Goal: Check status: Check status

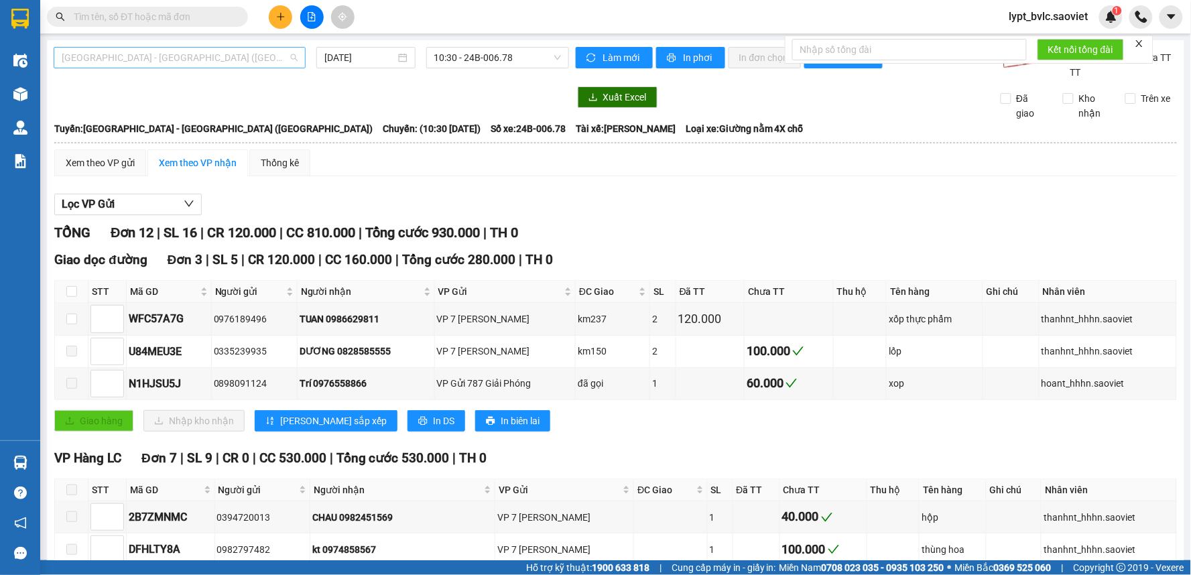
click at [206, 52] on span "[GEOGRAPHIC_DATA] - [GEOGRAPHIC_DATA] ([GEOGRAPHIC_DATA])" at bounding box center [180, 58] width 236 height 20
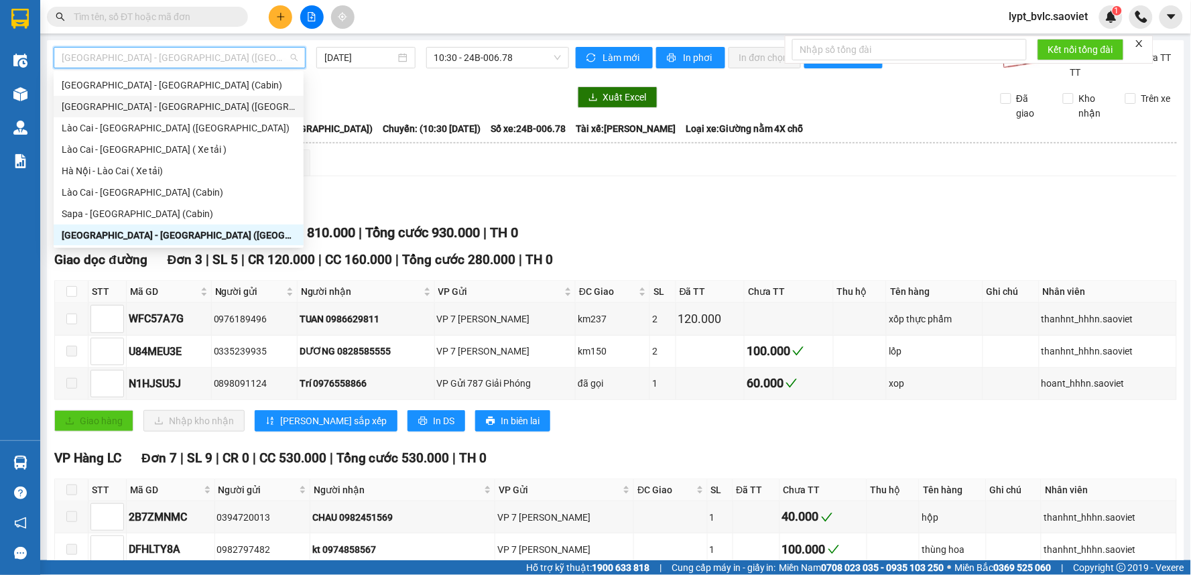
click at [158, 110] on div "[GEOGRAPHIC_DATA] - [GEOGRAPHIC_DATA] ([GEOGRAPHIC_DATA])" at bounding box center [179, 106] width 234 height 15
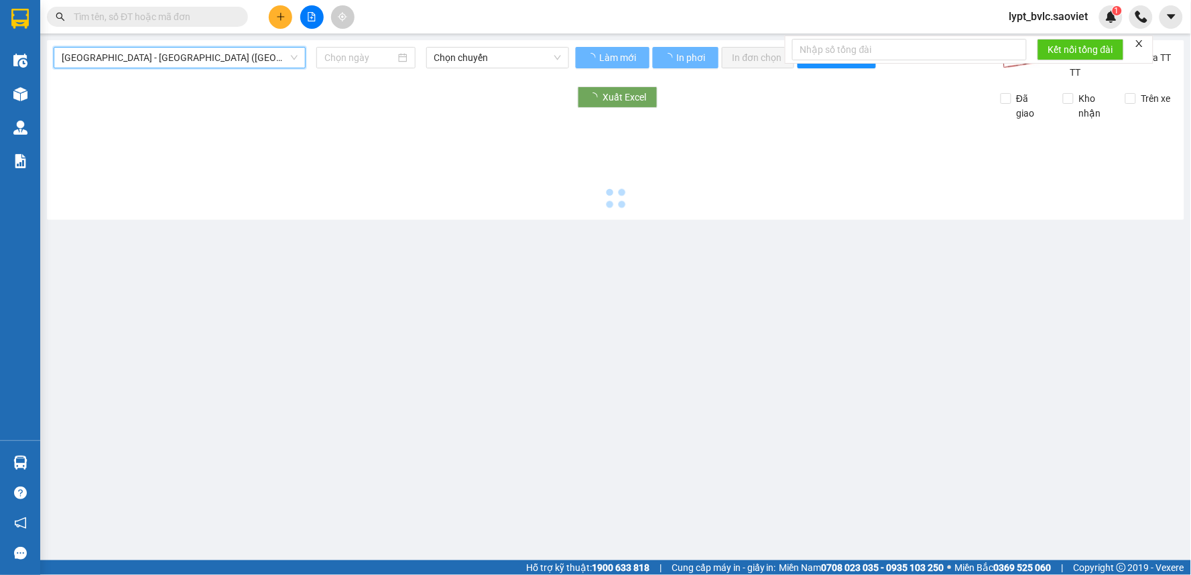
type input "[DATE]"
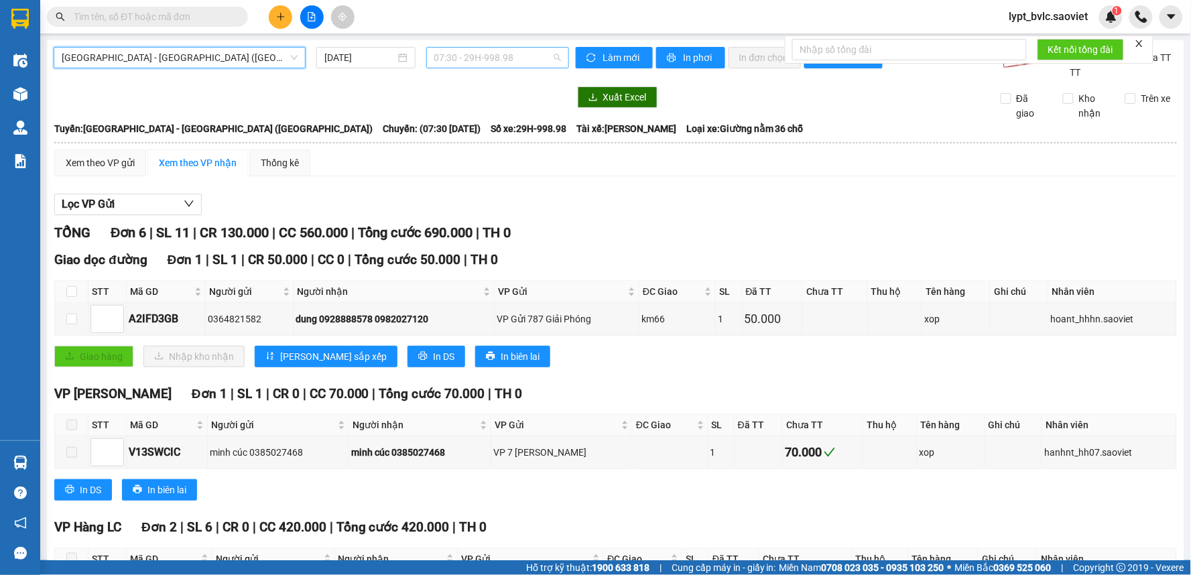
click at [477, 50] on span "07:30 - 29H-998.98" at bounding box center [497, 58] width 127 height 20
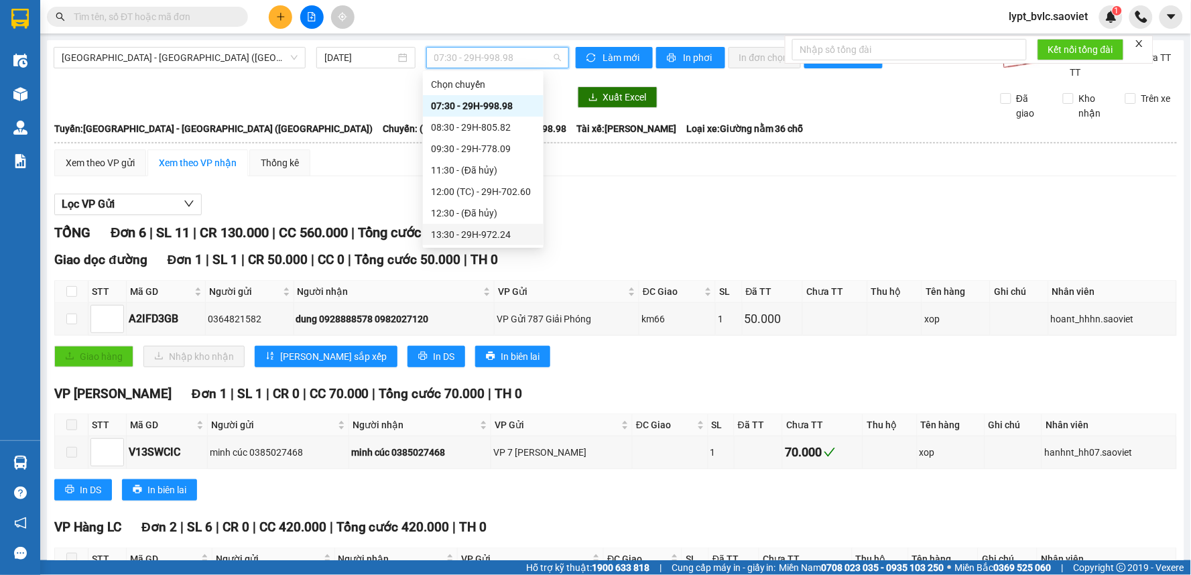
click at [462, 241] on div "13:30 - 29H-972.24" at bounding box center [483, 234] width 105 height 15
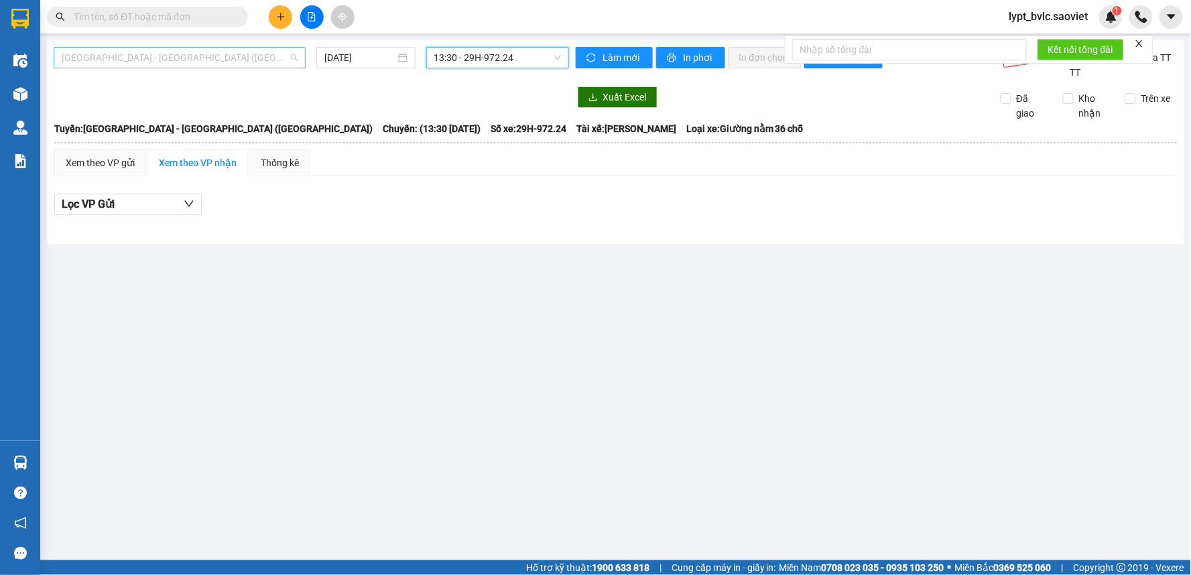
click at [98, 59] on span "[GEOGRAPHIC_DATA] - [GEOGRAPHIC_DATA] ([GEOGRAPHIC_DATA])" at bounding box center [180, 58] width 236 height 20
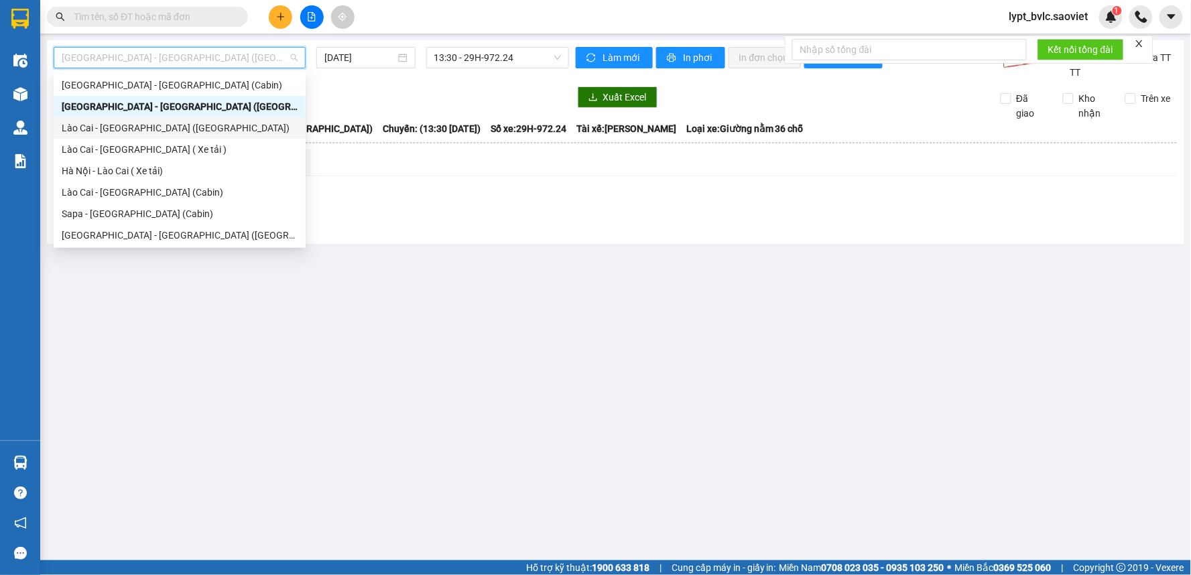
click at [124, 125] on div "Lào Cai - [GEOGRAPHIC_DATA] ([GEOGRAPHIC_DATA])" at bounding box center [180, 128] width 236 height 15
type input "[DATE]"
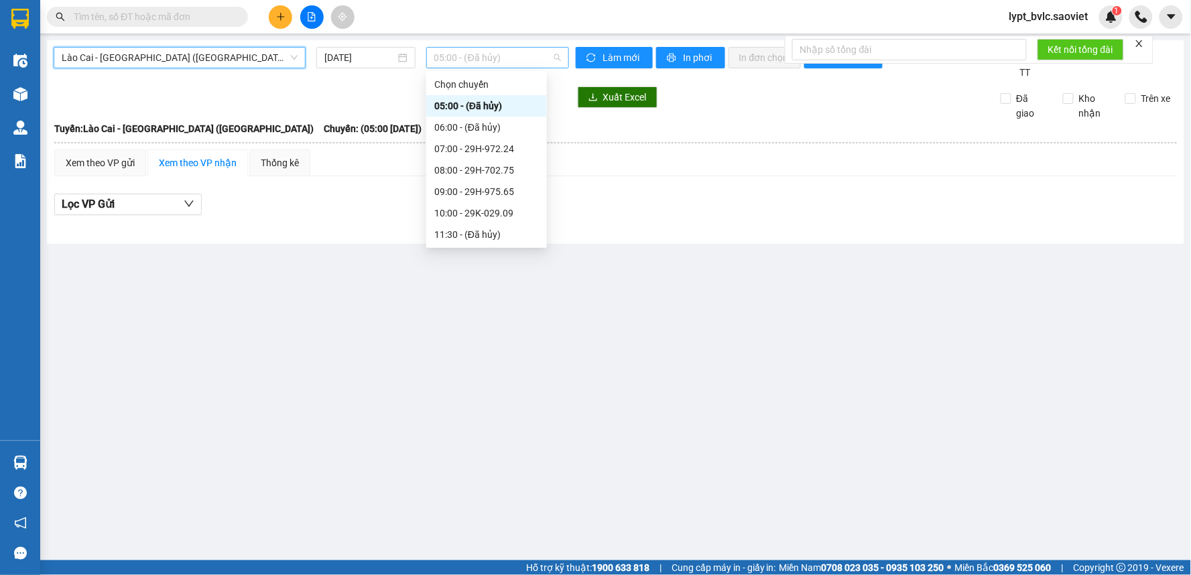
click at [486, 64] on span "05:00 - (Đã hủy)" at bounding box center [497, 58] width 127 height 20
click at [458, 147] on div "07:00 - 29H-972.24" at bounding box center [486, 148] width 105 height 15
